Goal: Information Seeking & Learning: Learn about a topic

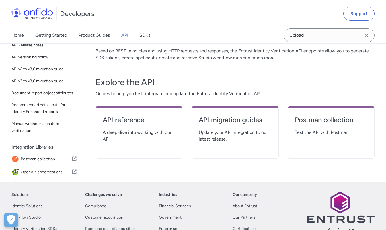
scroll to position [91, 0]
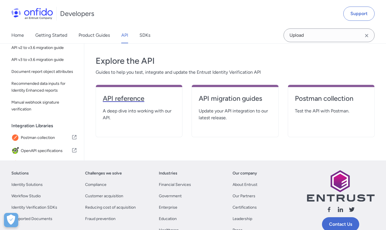
click at [130, 98] on h4 "API reference" at bounding box center [139, 98] width 73 height 9
select select "http"
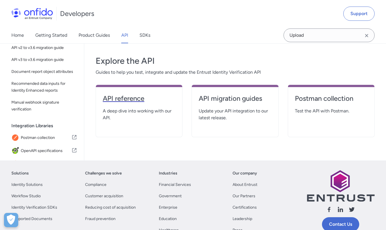
select select "http"
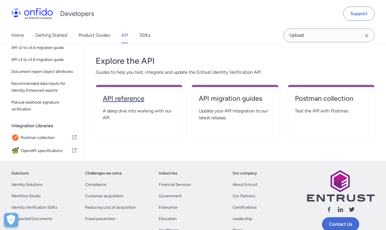
select select "http"
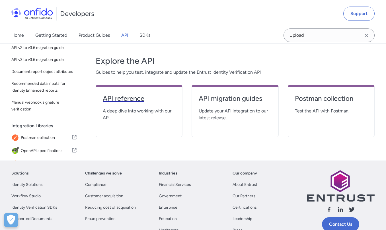
select select "http"
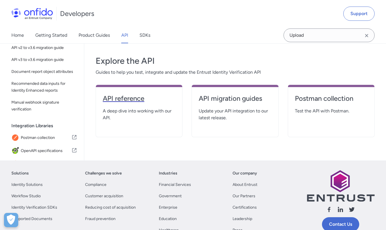
select select "http"
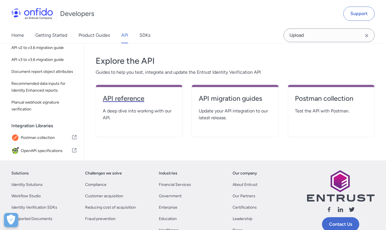
select select "http"
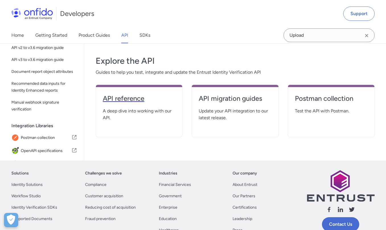
select select "http"
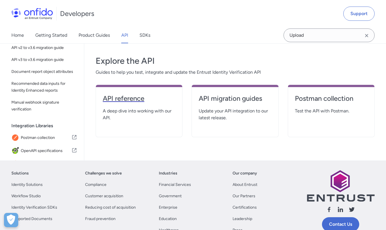
select select "http"
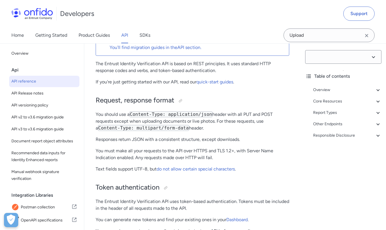
select select "3.6.0"
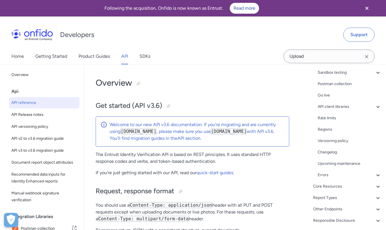
scroll to position [84, 0]
click at [322, 186] on div "Core Resources" at bounding box center [347, 186] width 68 height 7
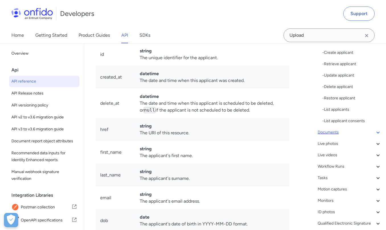
scroll to position [188, 0]
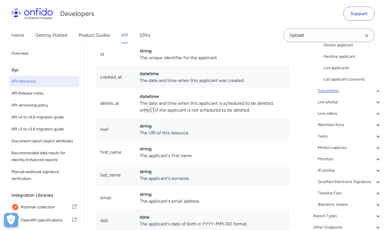
click at [380, 89] on icon at bounding box center [378, 90] width 7 height 7
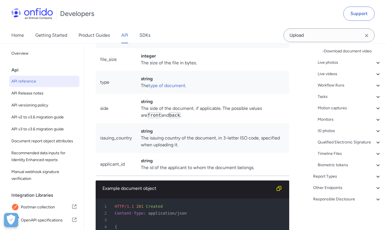
scroll to position [164, 0]
click at [377, 177] on icon at bounding box center [378, 176] width 7 height 7
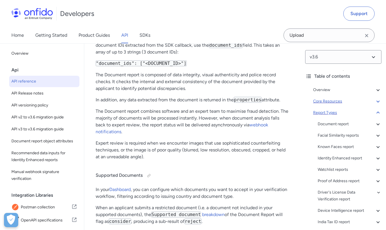
click at [335, 103] on div "Core Resources" at bounding box center [347, 101] width 68 height 7
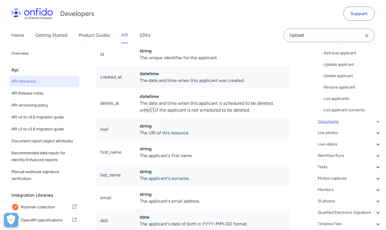
scroll to position [182, 0]
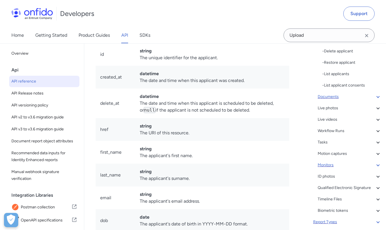
click at [329, 163] on div "Monitors" at bounding box center [350, 165] width 64 height 7
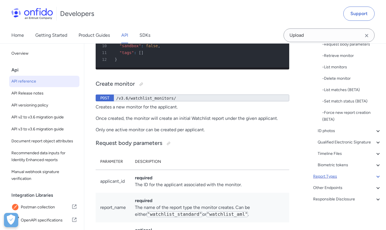
scroll to position [182, 0]
click at [333, 188] on div "Other Endpoints" at bounding box center [347, 188] width 68 height 7
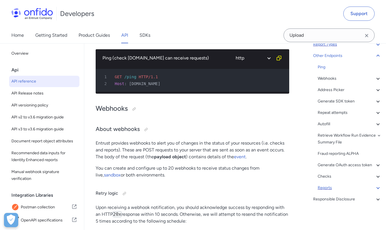
scroll to position [68, 0]
click at [327, 124] on div "Autofill" at bounding box center [350, 124] width 64 height 7
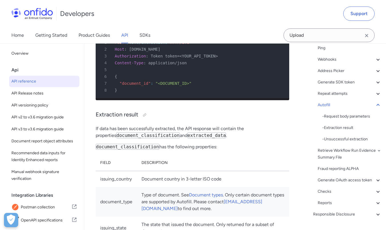
scroll to position [88, 0]
click at [338, 115] on div "- Request body parameters" at bounding box center [352, 116] width 59 height 7
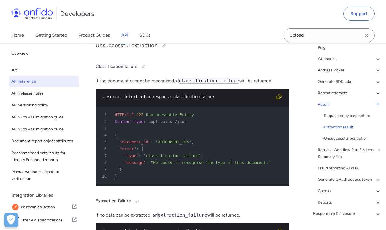
scroll to position [65722, 0]
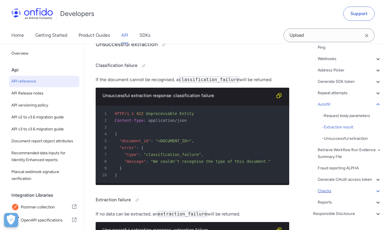
click at [327, 188] on div "Checks" at bounding box center [350, 191] width 64 height 7
